Goal: Task Accomplishment & Management: Manage account settings

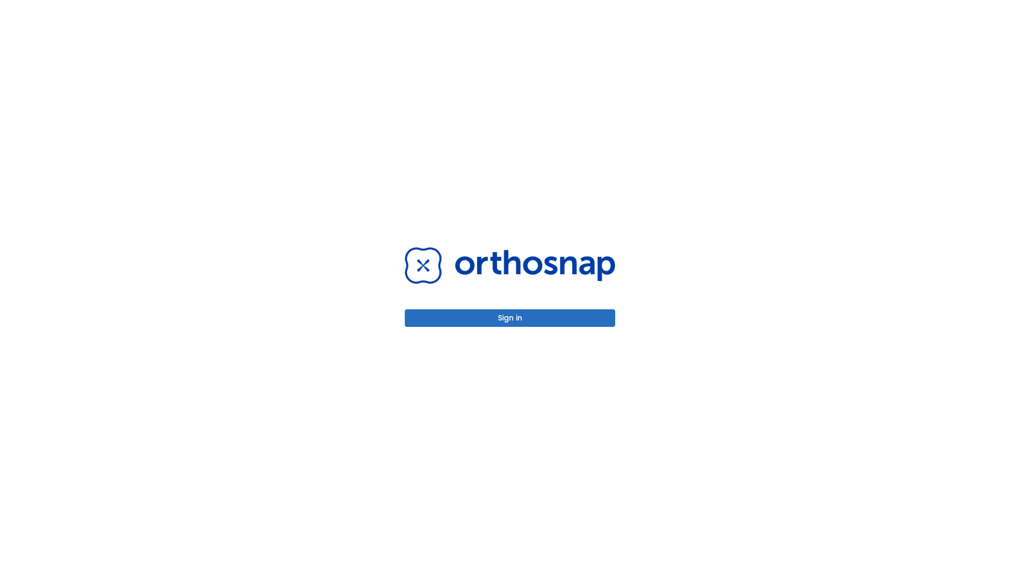
click at [510, 318] on button "Sign in" at bounding box center [510, 318] width 210 height 18
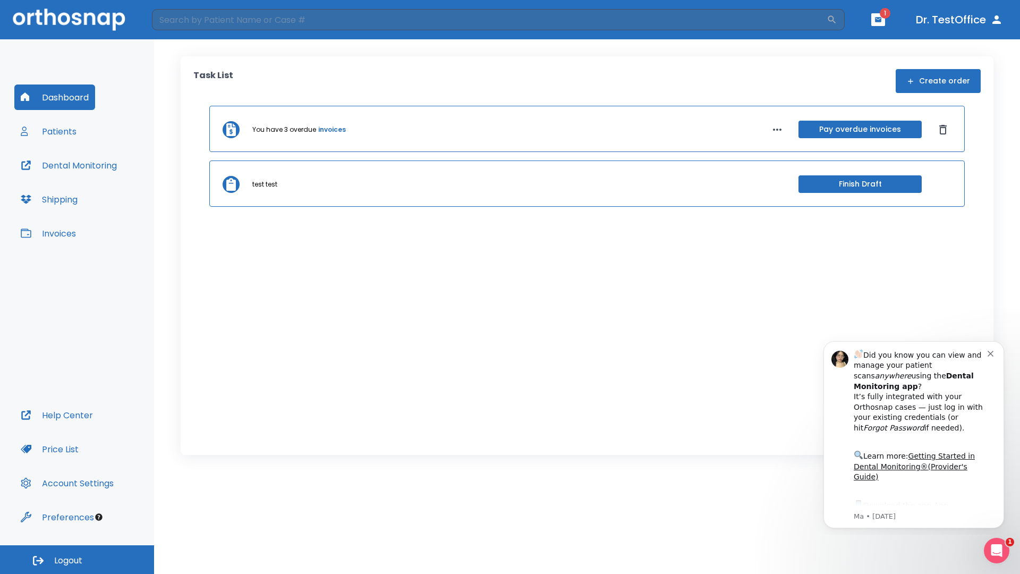
click at [77, 559] on span "Logout" at bounding box center [68, 560] width 28 height 12
